Goal: Find specific page/section: Find specific page/section

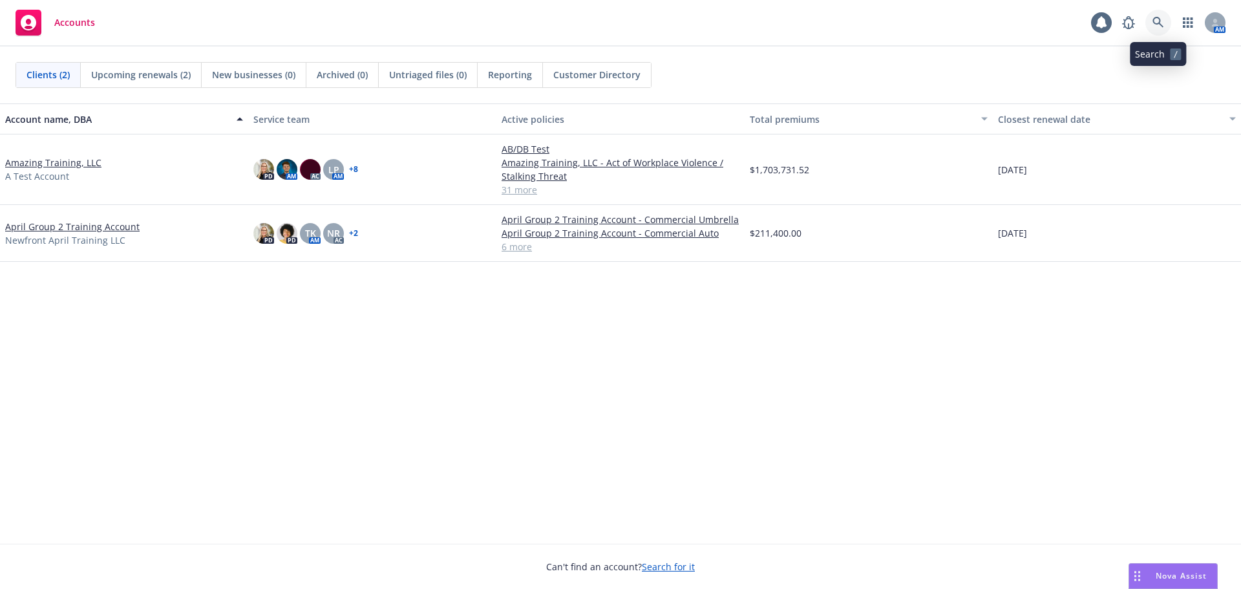
click at [1152, 21] on link at bounding box center [1158, 23] width 26 height 26
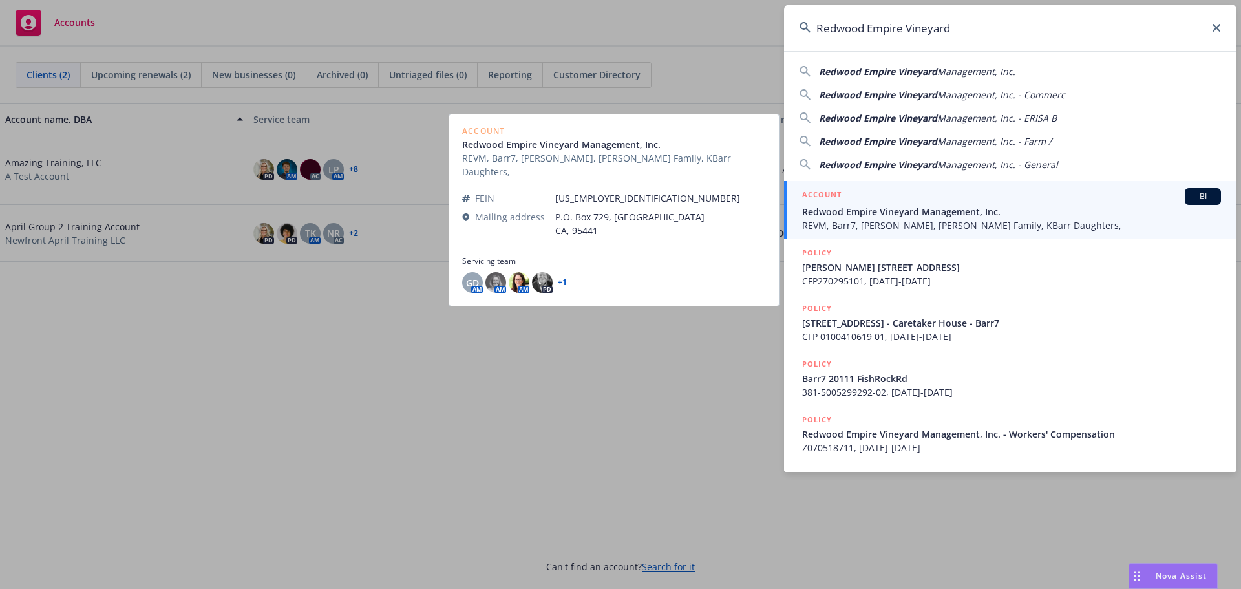
type input "Redwood Empire Vineyard"
click at [953, 225] on span "REVM, Barr7, [PERSON_NAME], [PERSON_NAME] Family, KBarr Daughters," at bounding box center [1011, 225] width 419 height 14
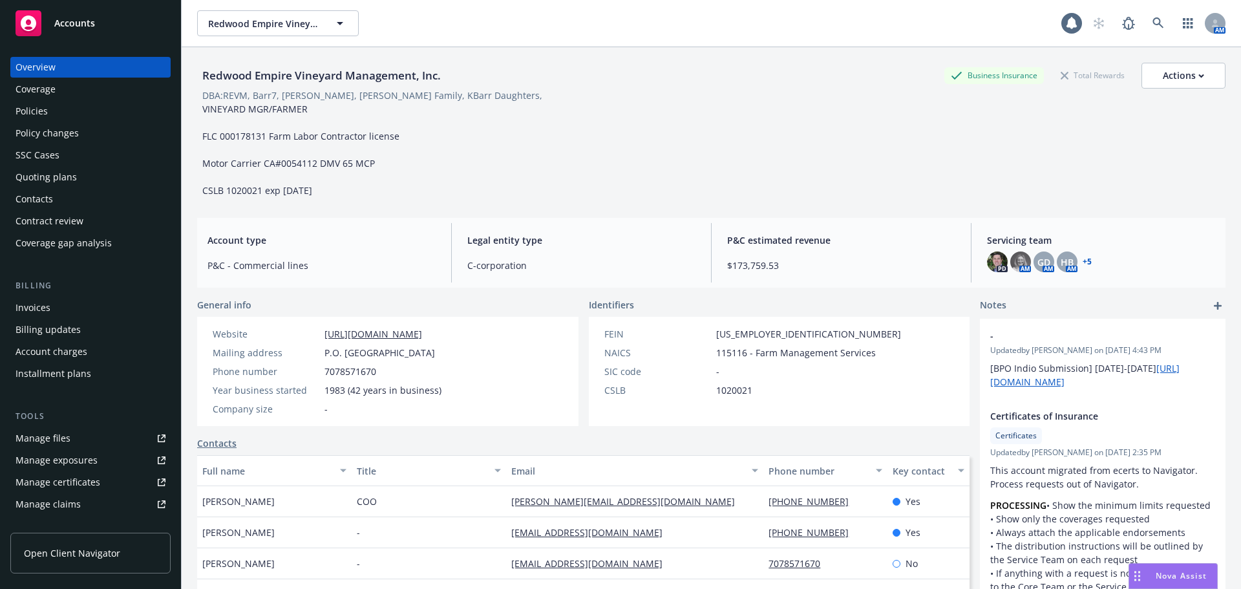
click at [32, 109] on div "Policies" at bounding box center [32, 111] width 32 height 21
